Goal: Task Accomplishment & Management: Use online tool/utility

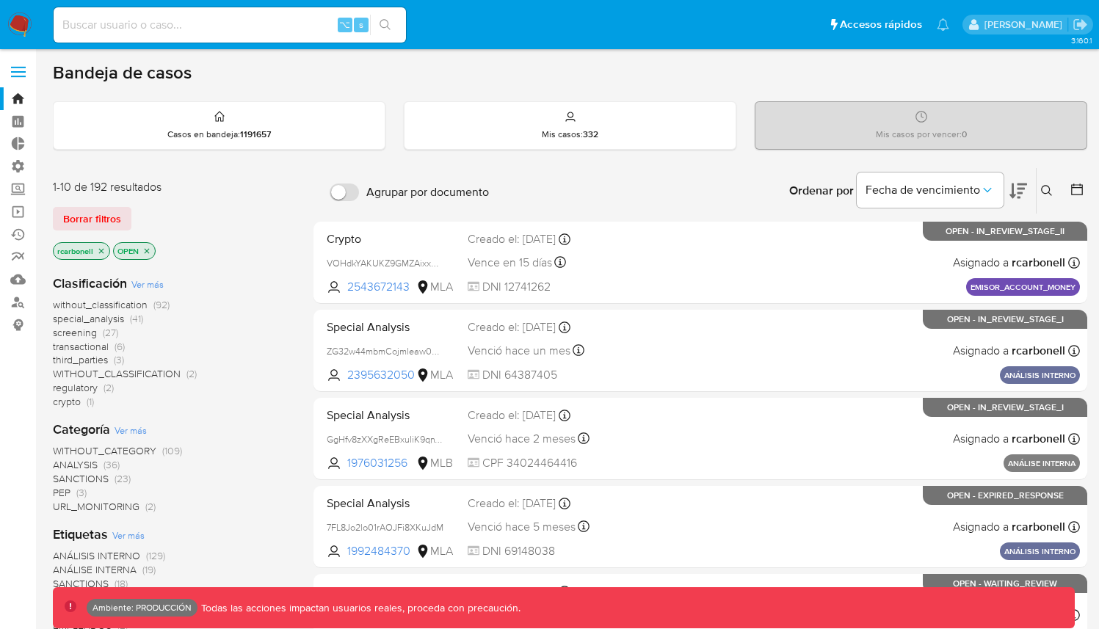
click at [18, 72] on span at bounding box center [18, 72] width 15 height 2
click at [0, 0] on input "checkbox" at bounding box center [0, 0] width 0 height 0
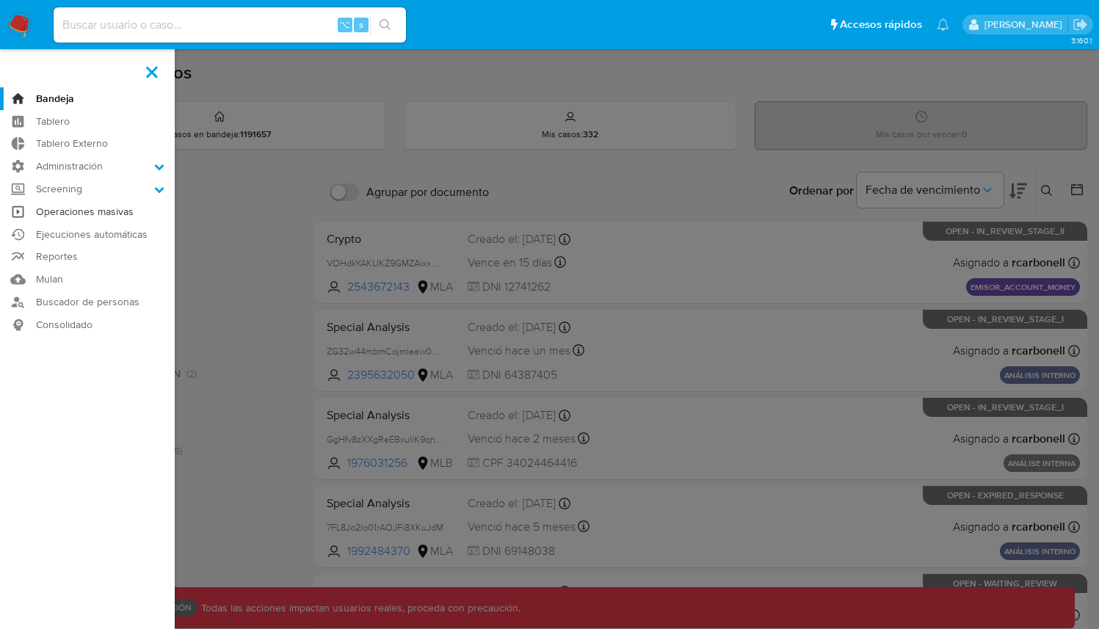
click at [93, 213] on link "Operaciones masivas" at bounding box center [87, 212] width 175 height 23
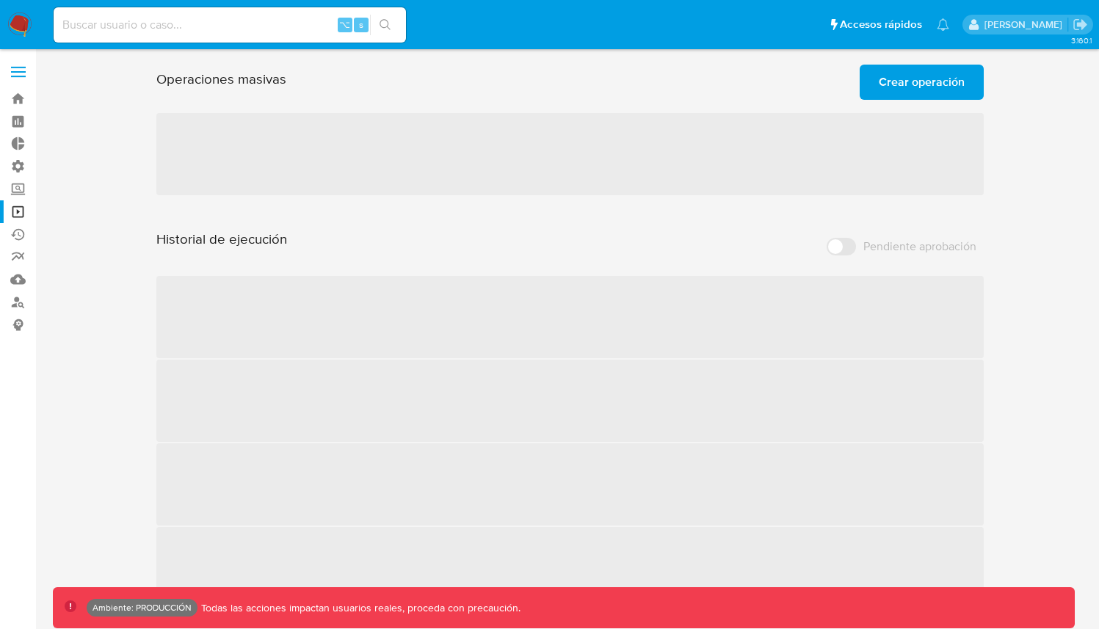
click at [1050, 159] on div "Operaciones masivas Crear operación Sólo puede haber hasta un máximo de 5 opera…" at bounding box center [570, 334] width 1035 height 551
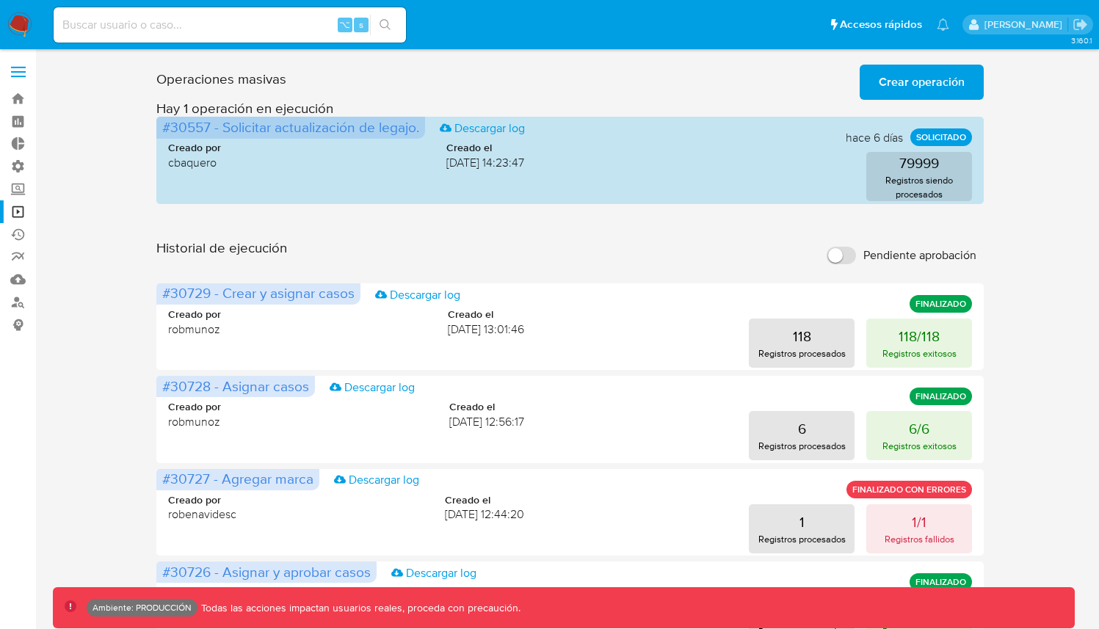
click at [949, 106] on h3 "Hay 1 operación en ejecución" at bounding box center [570, 108] width 828 height 17
click at [940, 69] on span "Crear operación" at bounding box center [922, 82] width 86 height 32
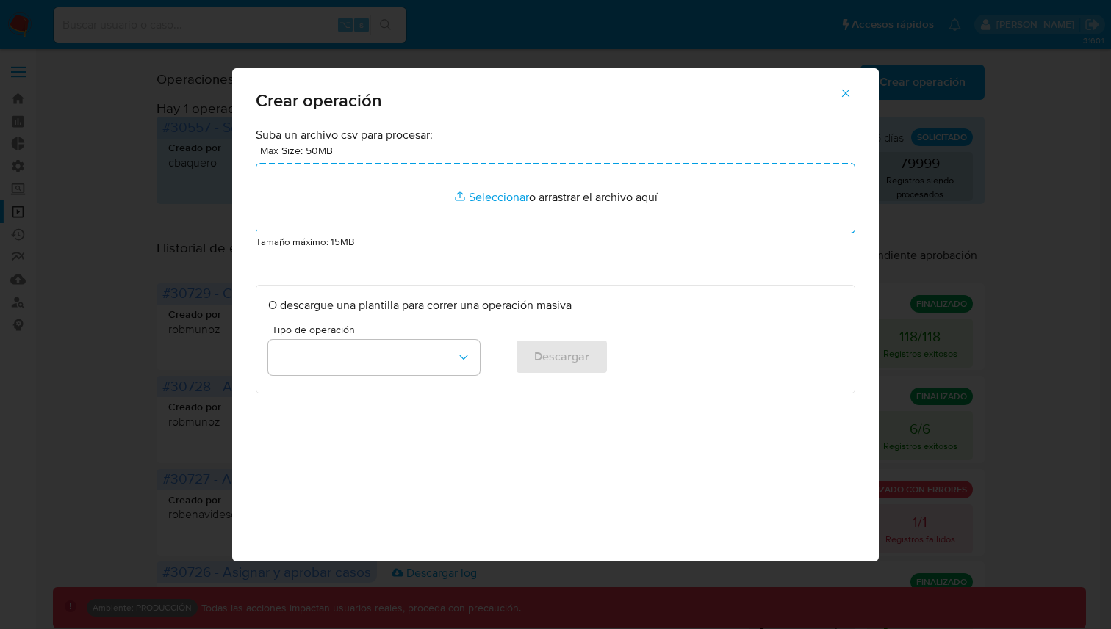
click at [843, 96] on icon "button" at bounding box center [845, 93] width 13 height 13
